Goal: Task Accomplishment & Management: Use online tool/utility

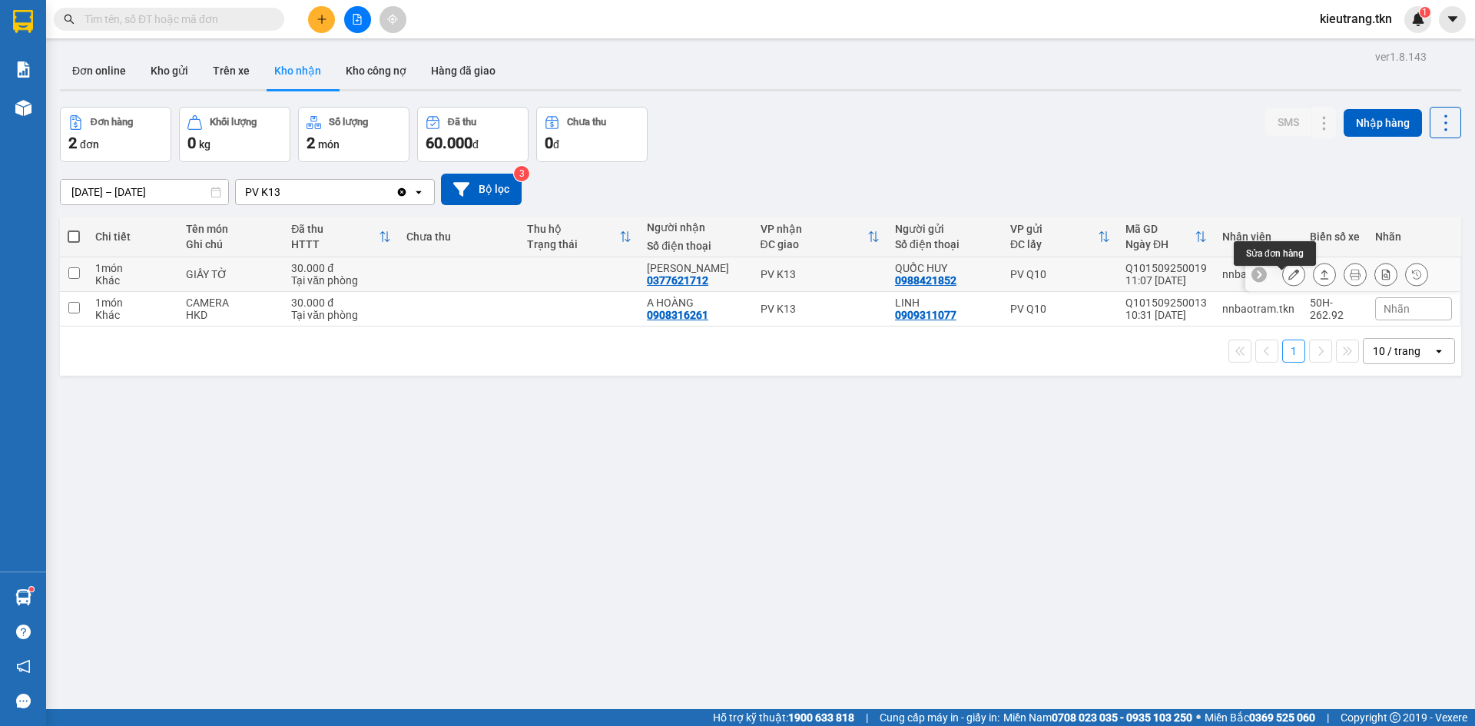
click at [1289, 280] on button at bounding box center [1294, 274] width 22 height 27
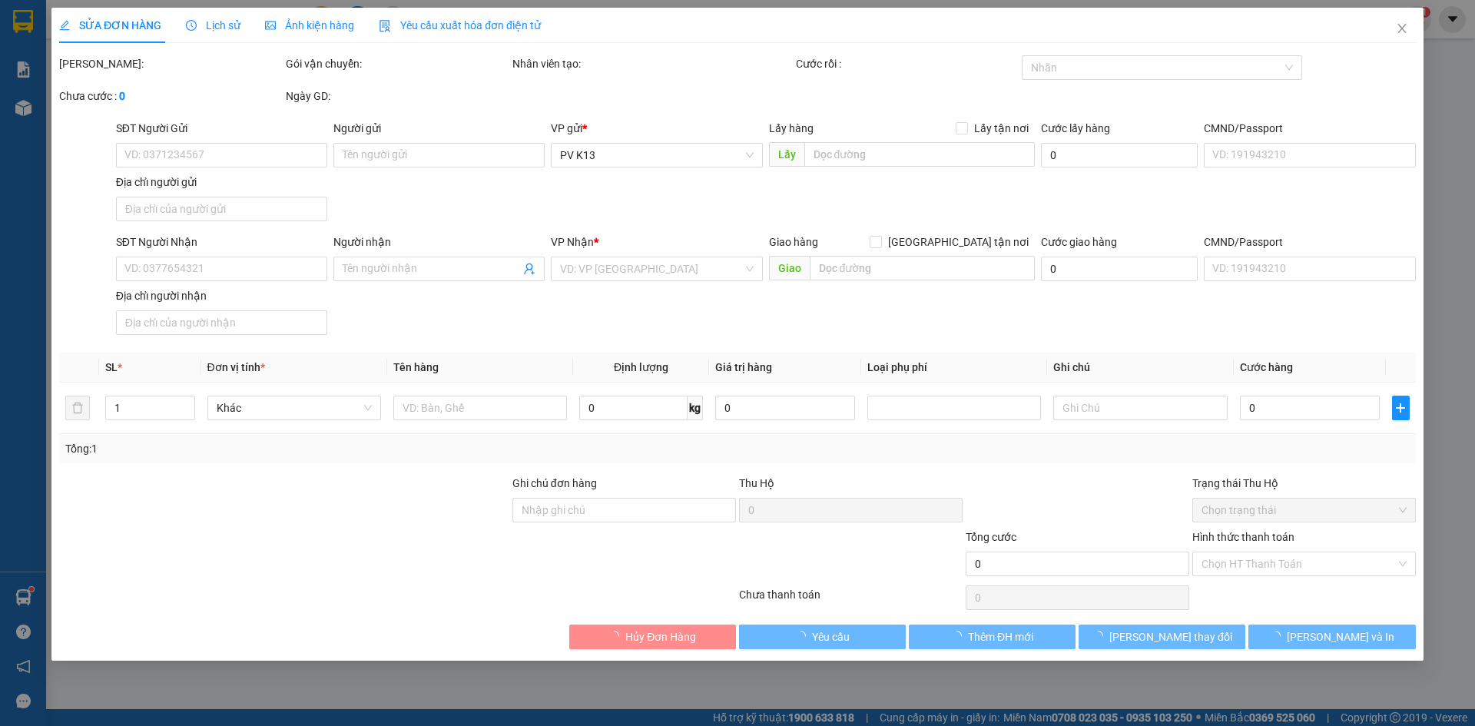
type input "0988421852"
type input "QUỐC HUY"
type input "0377621712"
type input "[PERSON_NAME]"
type input "30.000"
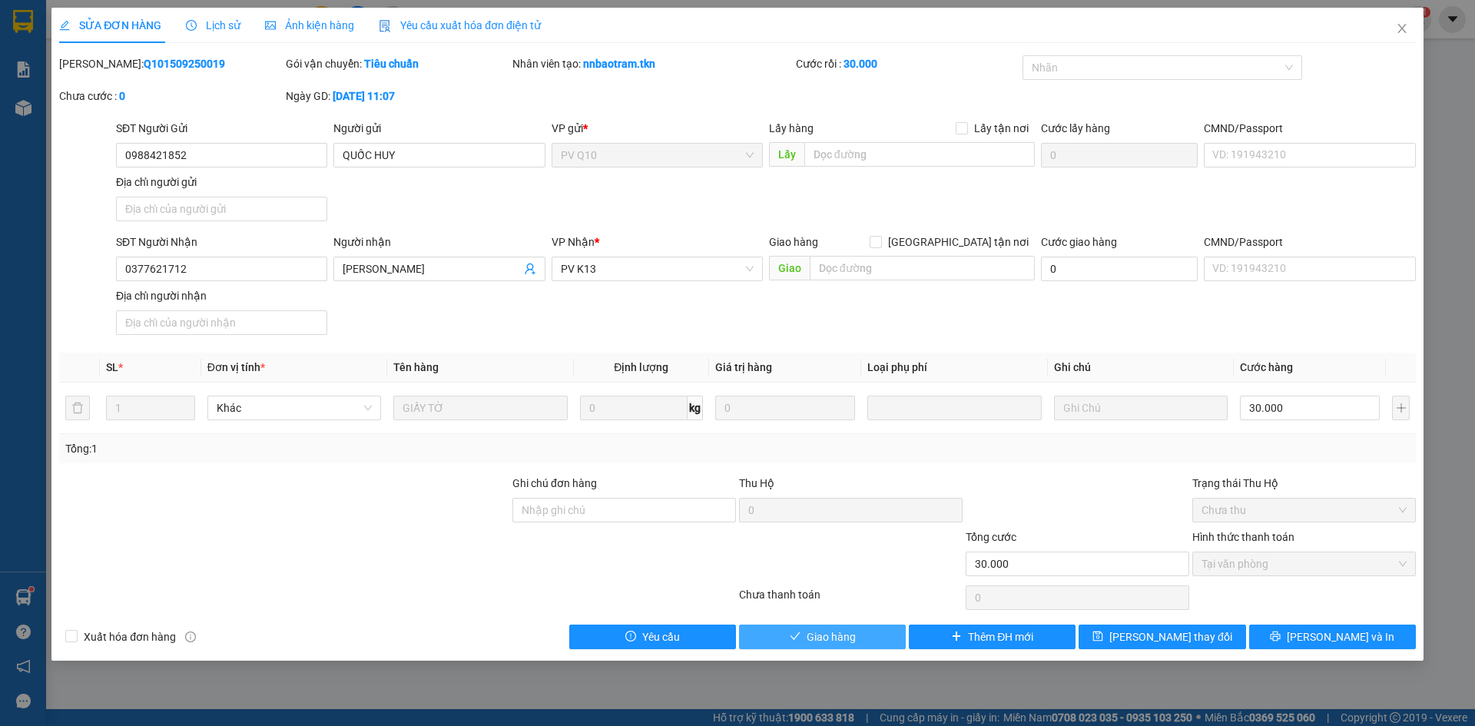
click at [818, 646] on span "Giao hàng" at bounding box center [831, 637] width 49 height 17
